Goal: Task Accomplishment & Management: Manage account settings

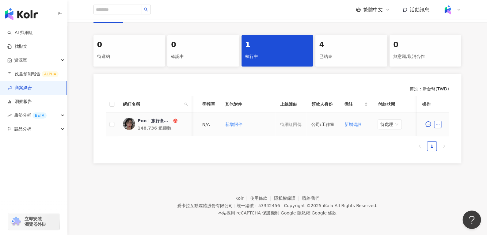
click at [441, 125] on button "button" at bounding box center [438, 124] width 7 height 7
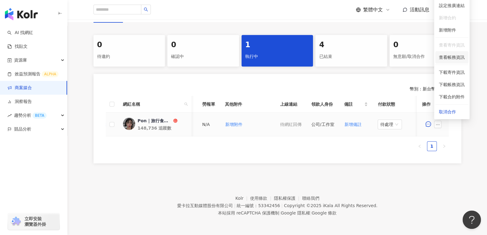
click at [443, 54] on span "查看帳務資訊" at bounding box center [452, 57] width 26 height 7
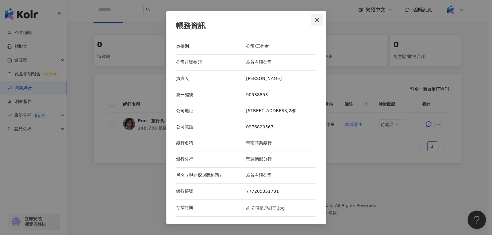
click at [313, 24] on button "Close" at bounding box center [317, 20] width 12 height 12
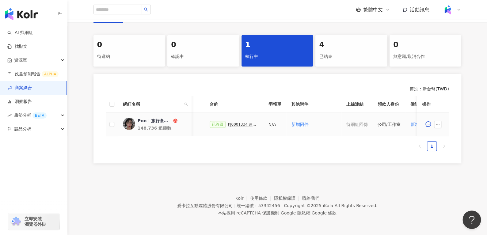
scroll to position [0, 155]
click at [243, 125] on div "PJ0001334 遠傳電信_202502_KOL專案_活動確認單" at bounding box center [247, 124] width 31 height 4
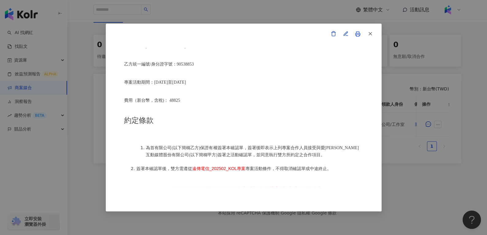
scroll to position [202, 0]
click at [373, 33] on button "button" at bounding box center [370, 34] width 12 height 12
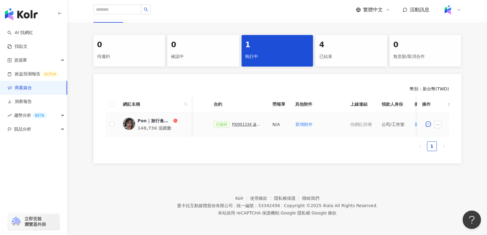
click at [248, 122] on div "PJ0001334 遠傳電信_202502_KOL專案_活動確認單" at bounding box center [247, 124] width 31 height 4
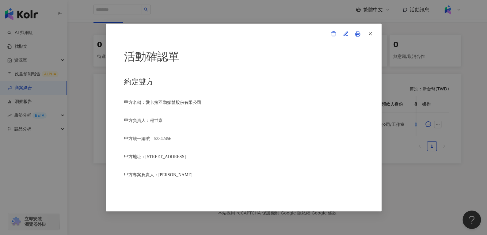
click at [359, 31] on icon at bounding box center [358, 34] width 6 height 6
click at [371, 36] on icon "button" at bounding box center [371, 34] width 6 height 6
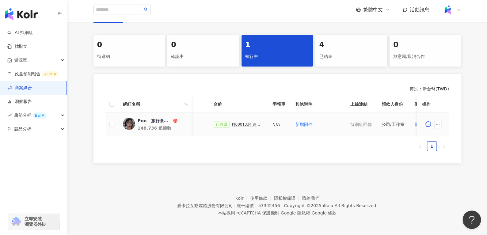
click at [244, 126] on div "已簽回 PJ0001334 遠傳電信_202502_KOL專案_活動確認單" at bounding box center [238, 124] width 49 height 7
click at [240, 122] on div "PJ0001334 遠傳電信_202502_KOL專案_活動確認單" at bounding box center [247, 124] width 31 height 4
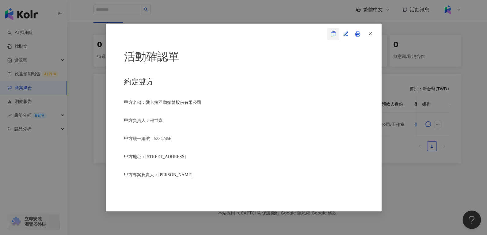
click at [333, 33] on icon "button" at bounding box center [334, 34] width 6 height 6
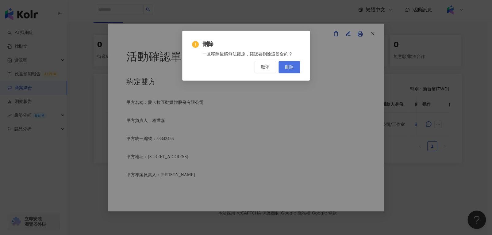
click at [289, 67] on span "刪除" at bounding box center [289, 67] width 9 height 5
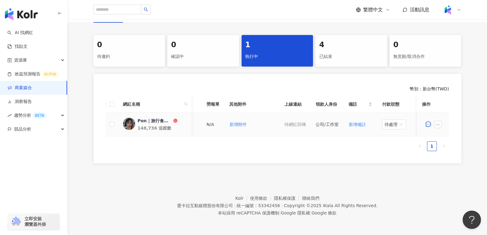
scroll to position [0, 233]
